Goal: Information Seeking & Learning: Learn about a topic

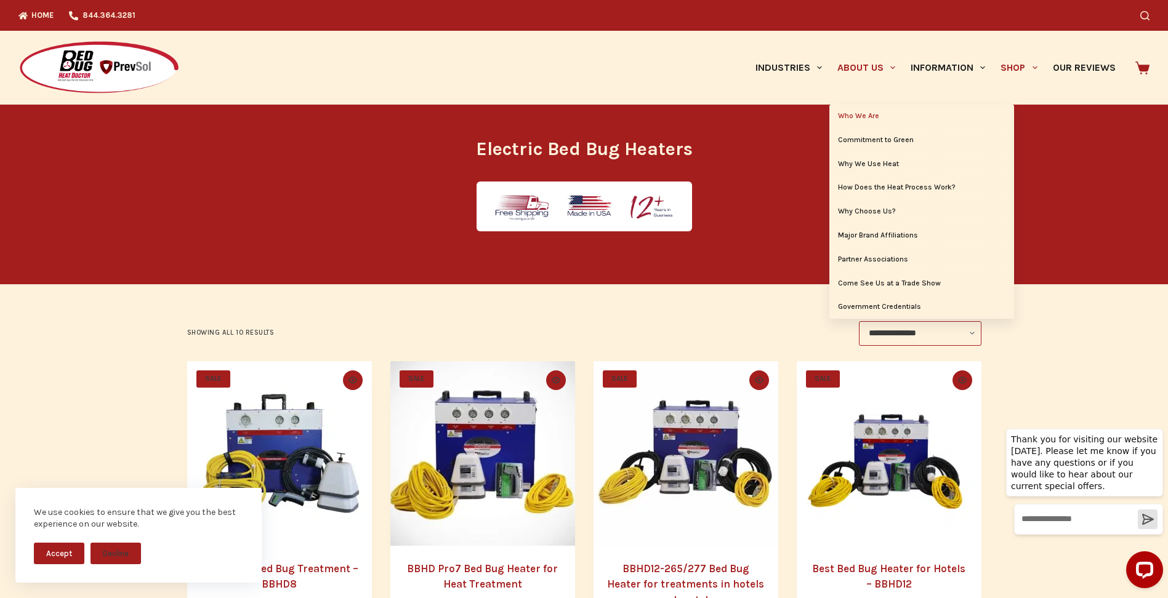
click at [872, 114] on link "Who We Are" at bounding box center [921, 116] width 185 height 23
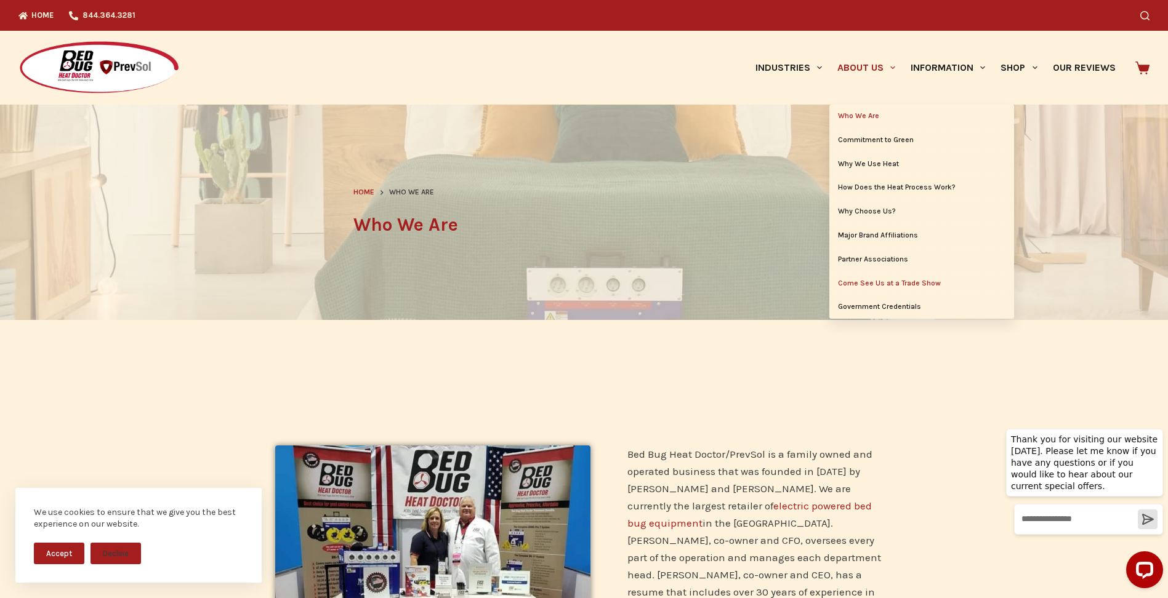
click at [877, 286] on link "Come See Us at a Trade Show" at bounding box center [921, 283] width 185 height 23
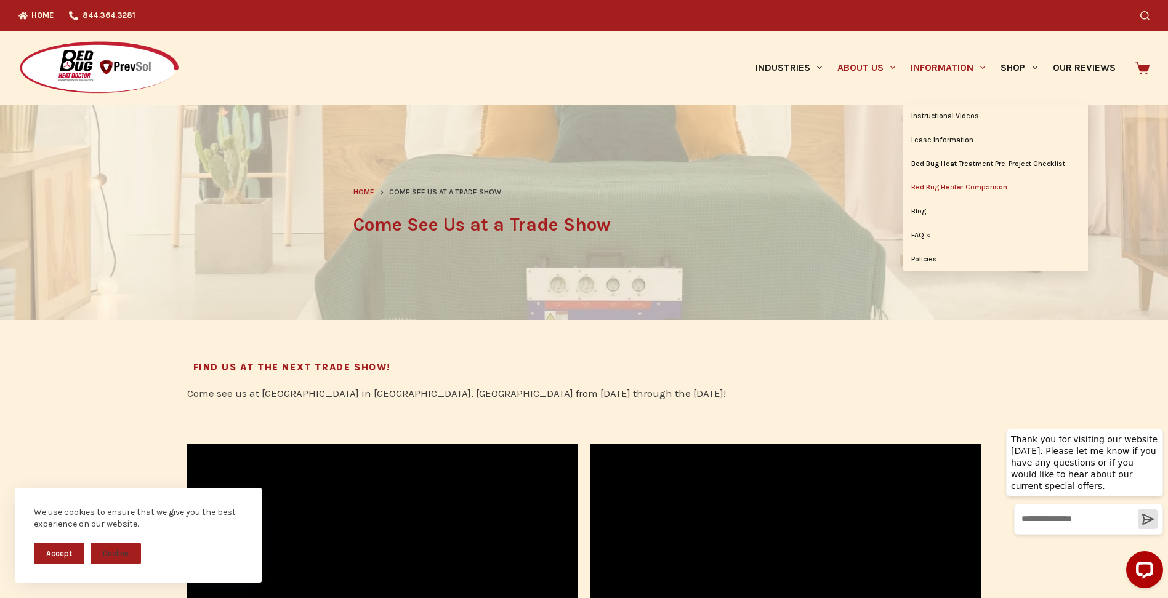
click at [969, 192] on link "Bed Bug Heater Comparison" at bounding box center [995, 187] width 185 height 23
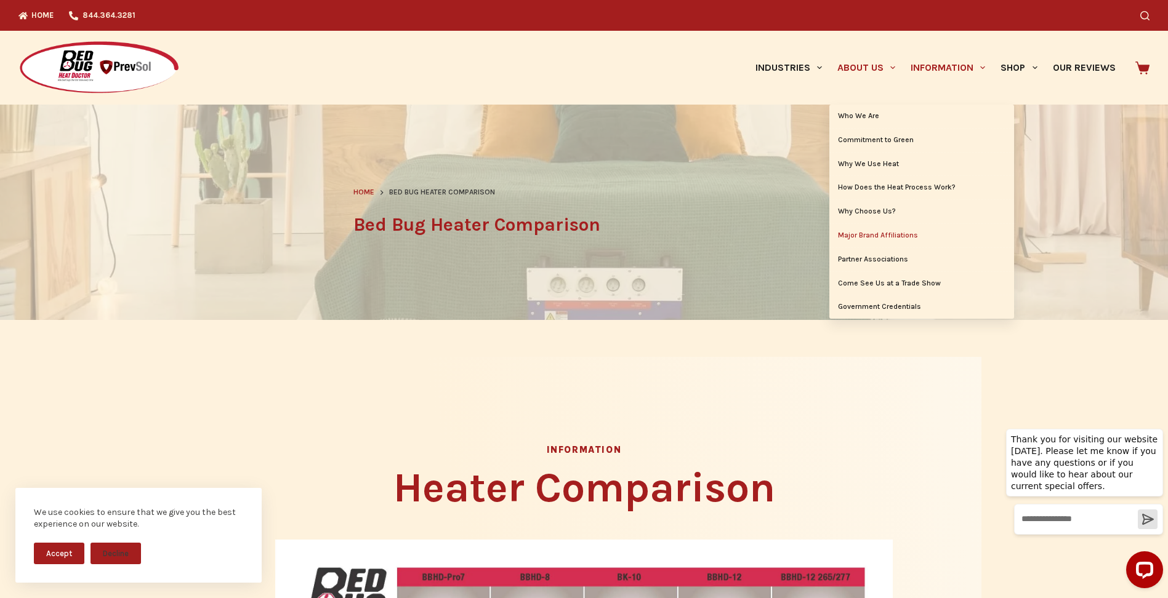
click at [902, 236] on link "Major Brand Affiliations" at bounding box center [921, 235] width 185 height 23
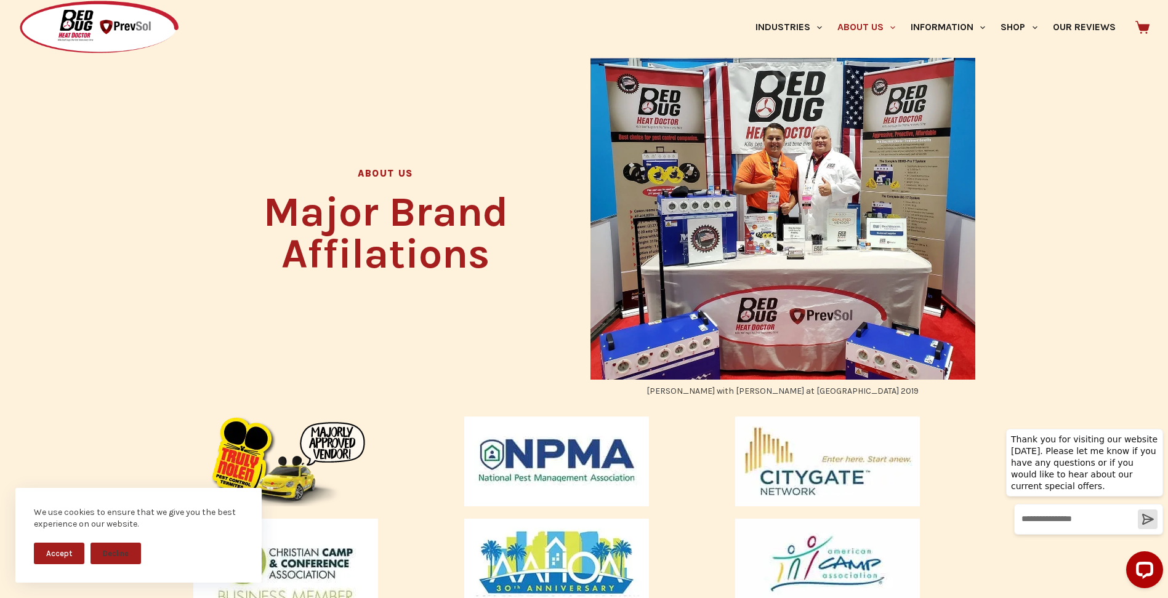
scroll to position [308, 0]
